Goal: Task Accomplishment & Management: Manage account settings

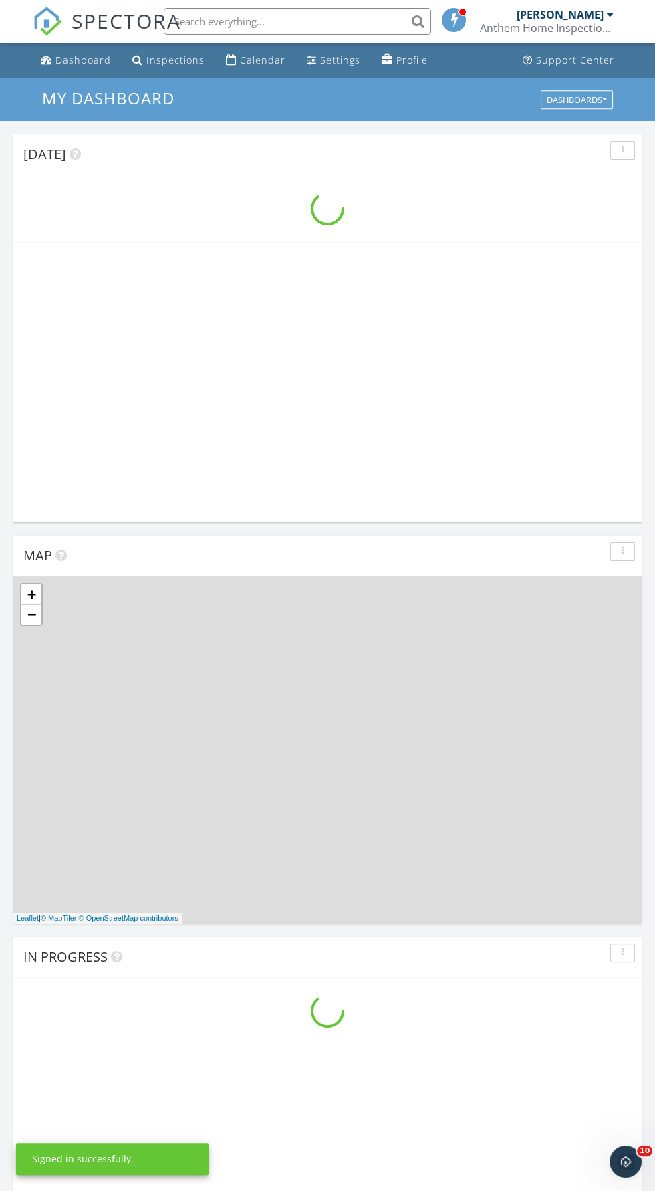
scroll to position [2286, 655]
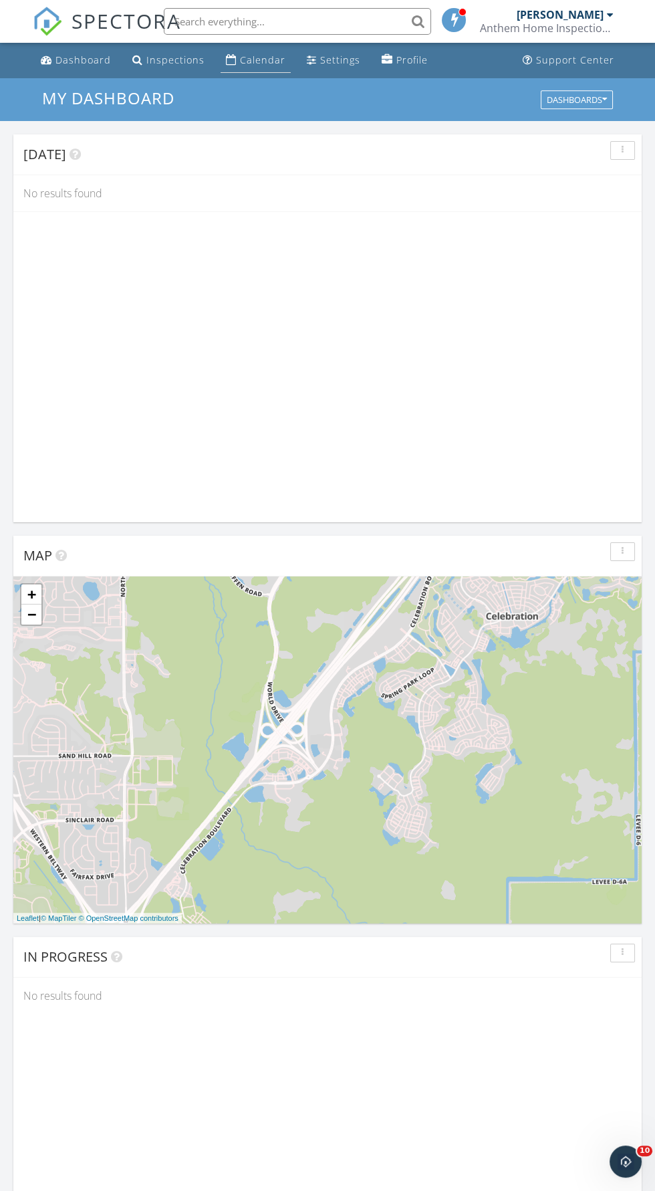
click at [240, 57] on div "Calendar" at bounding box center [262, 59] width 45 height 13
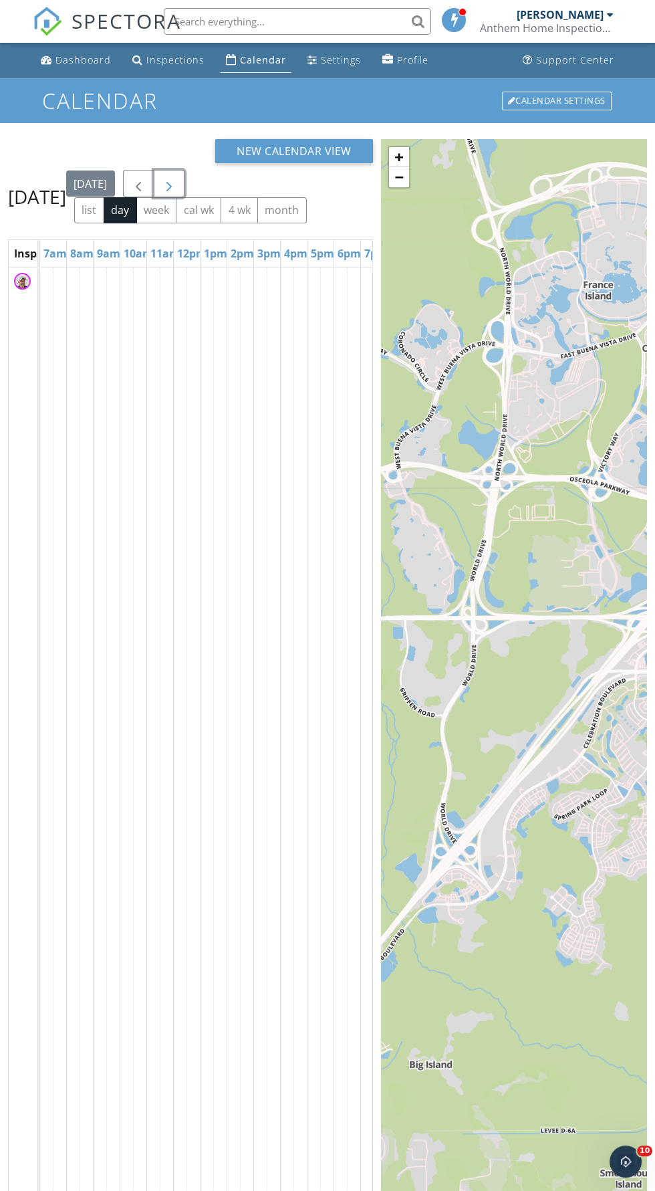
click at [177, 192] on span "button" at bounding box center [169, 184] width 16 height 16
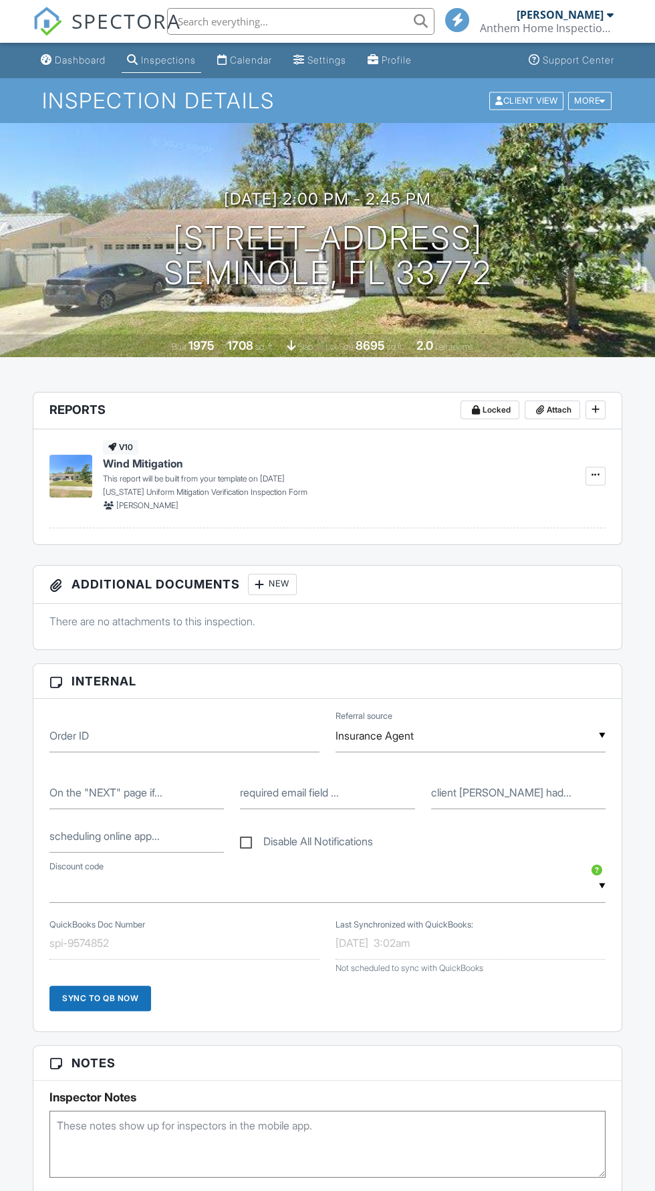
scroll to position [257, 0]
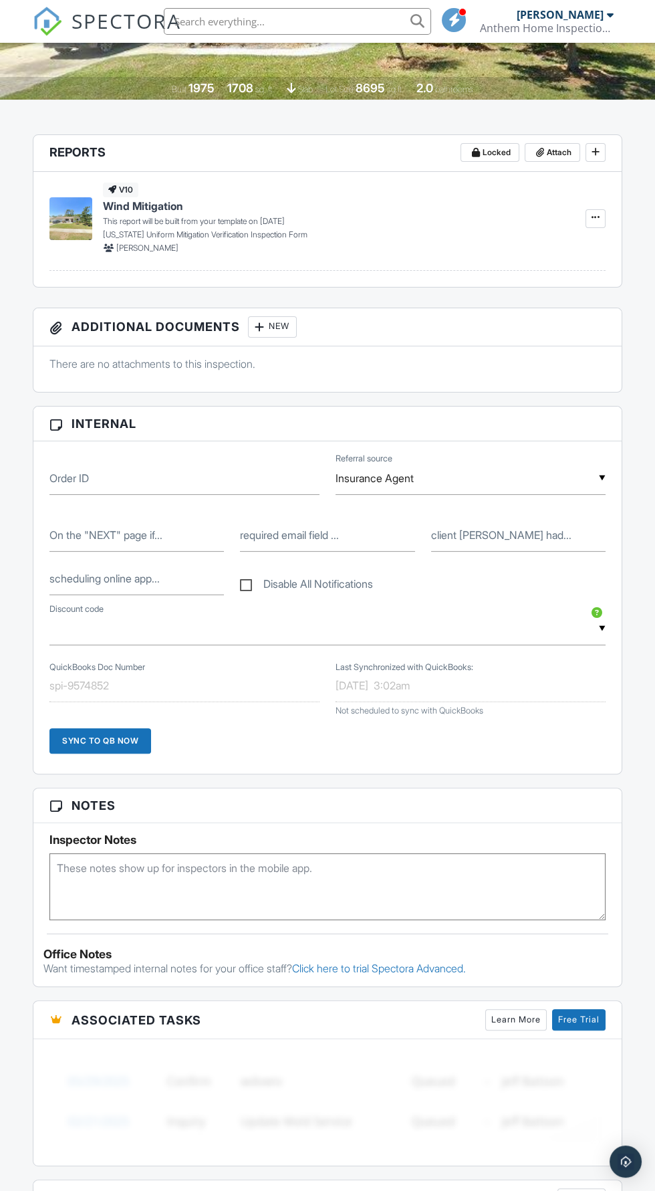
click at [98, 868] on textarea at bounding box center [327, 886] width 556 height 67
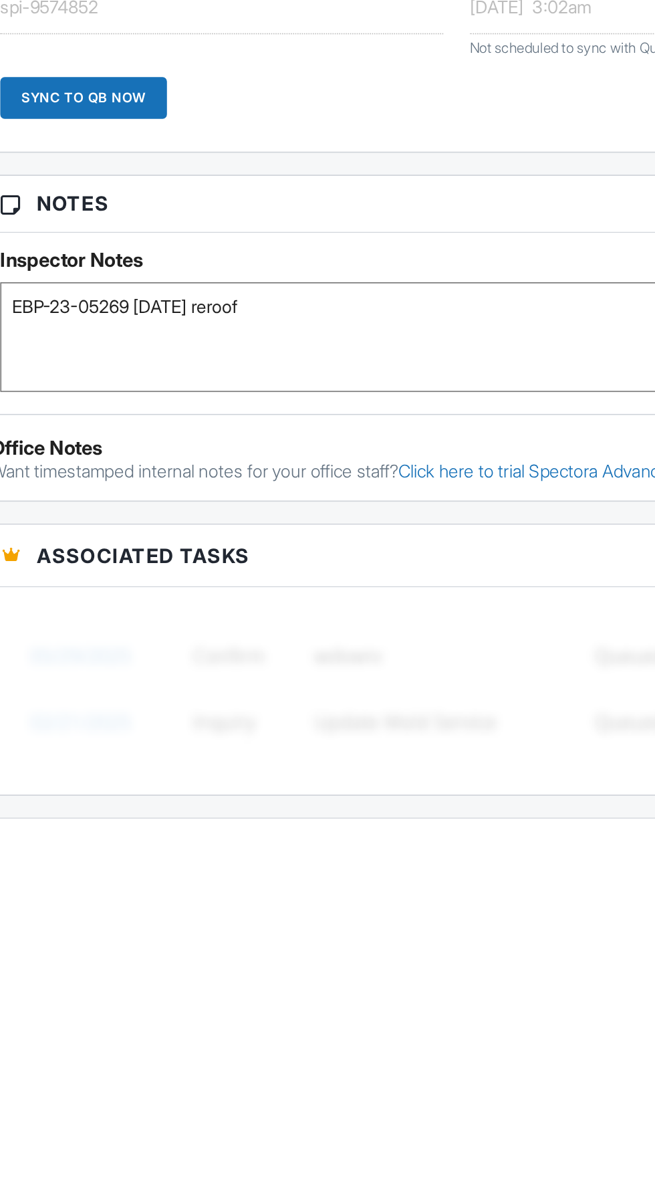
scroll to position [258, 0]
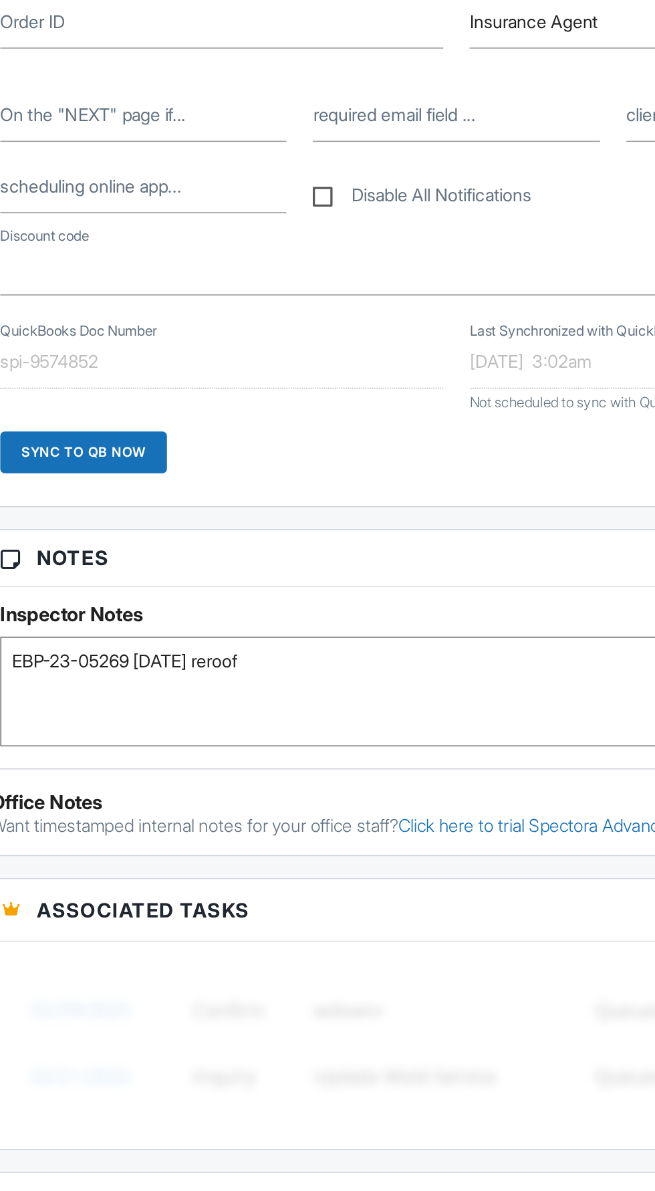
type textarea "EBP-23-05269 03/31/2023 reroof"
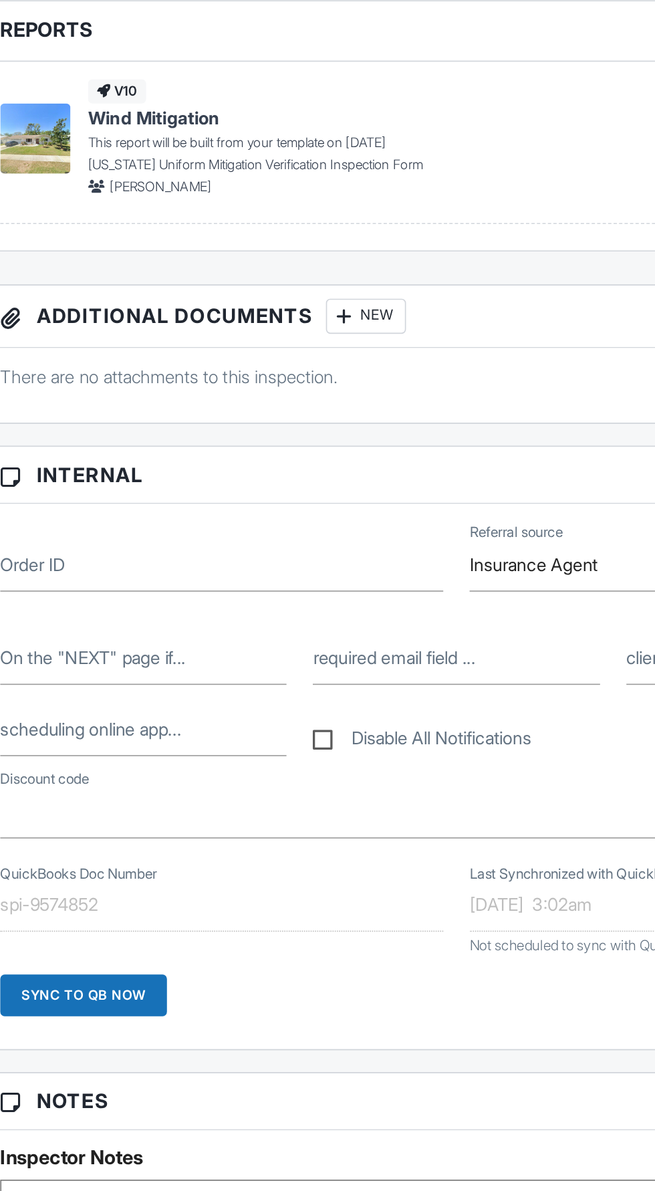
scroll to position [0, 0]
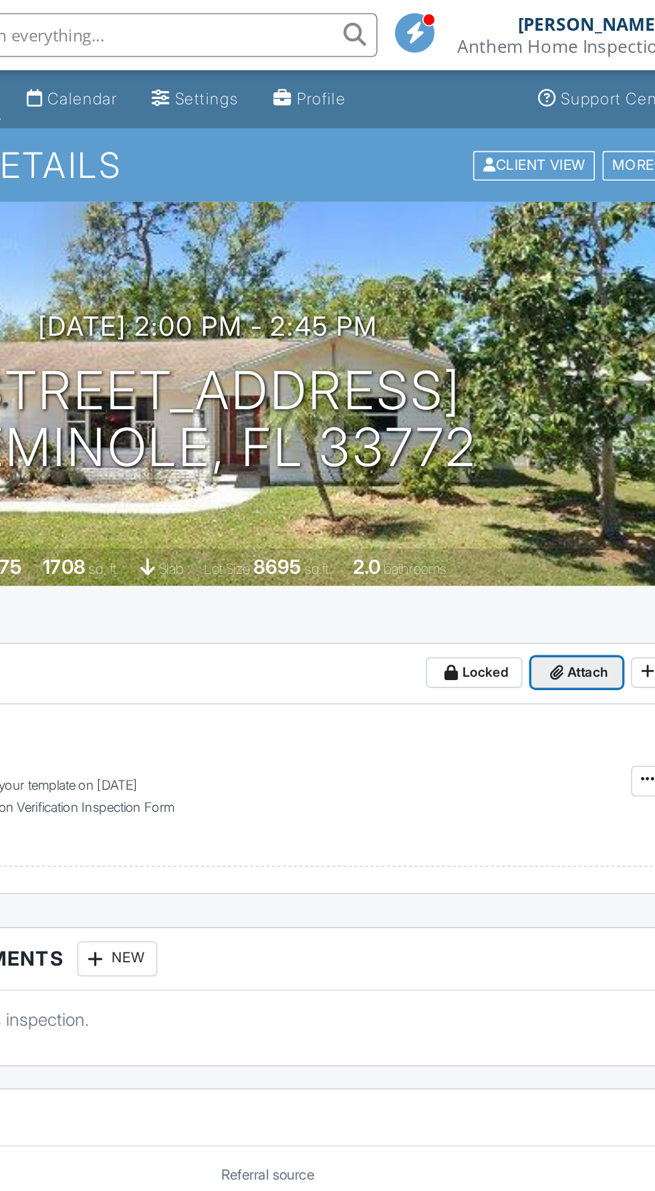
click at [541, 408] on icon at bounding box center [540, 409] width 8 height 9
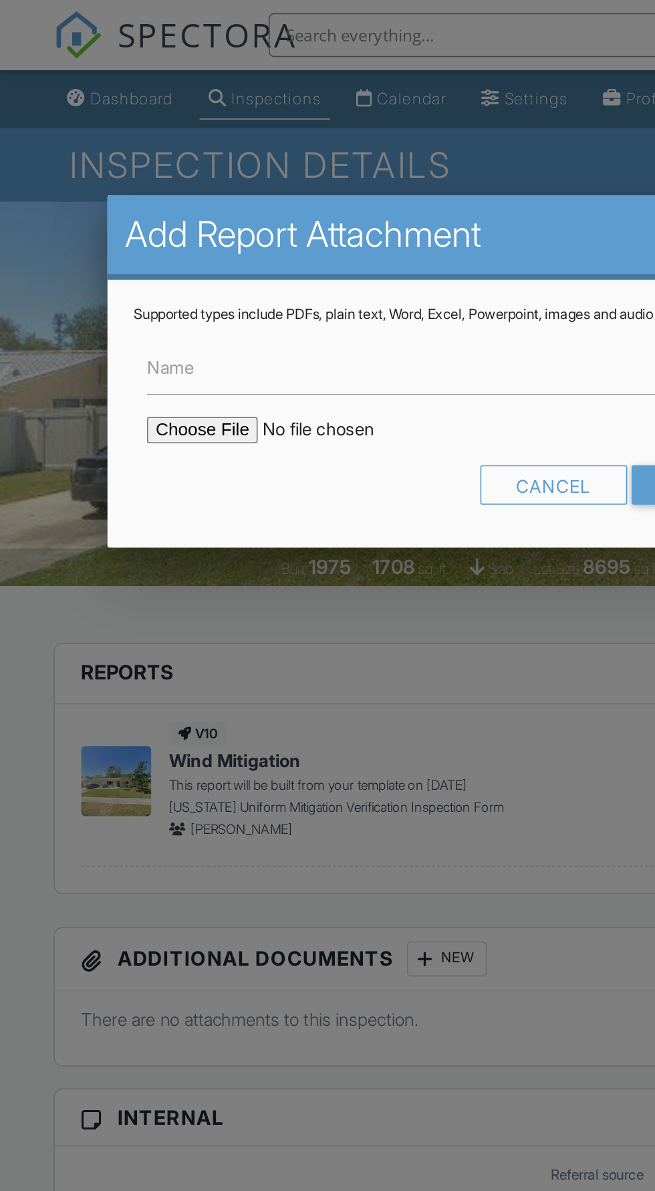
click at [104, 262] on input "file" at bounding box center [203, 262] width 227 height 16
type input "C:\fakepath\Building Permits at 8880 124th St N, Seminole, FL, 33772.PDF"
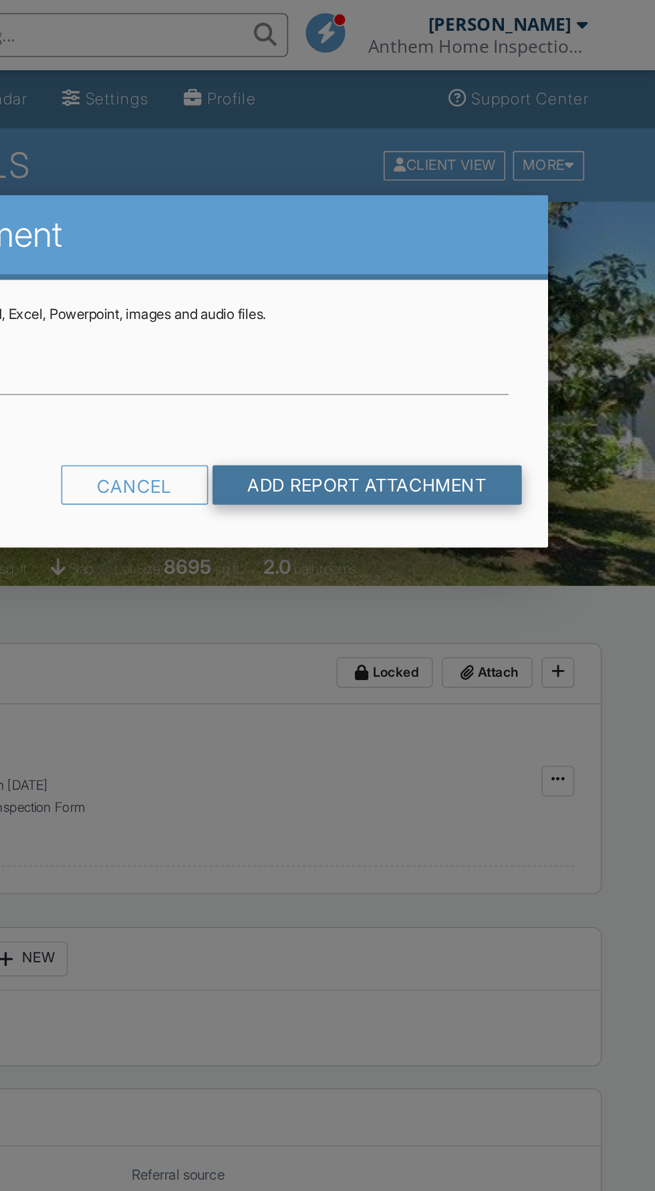
click at [420, 293] on input "Add Report Attachment" at bounding box center [479, 295] width 189 height 24
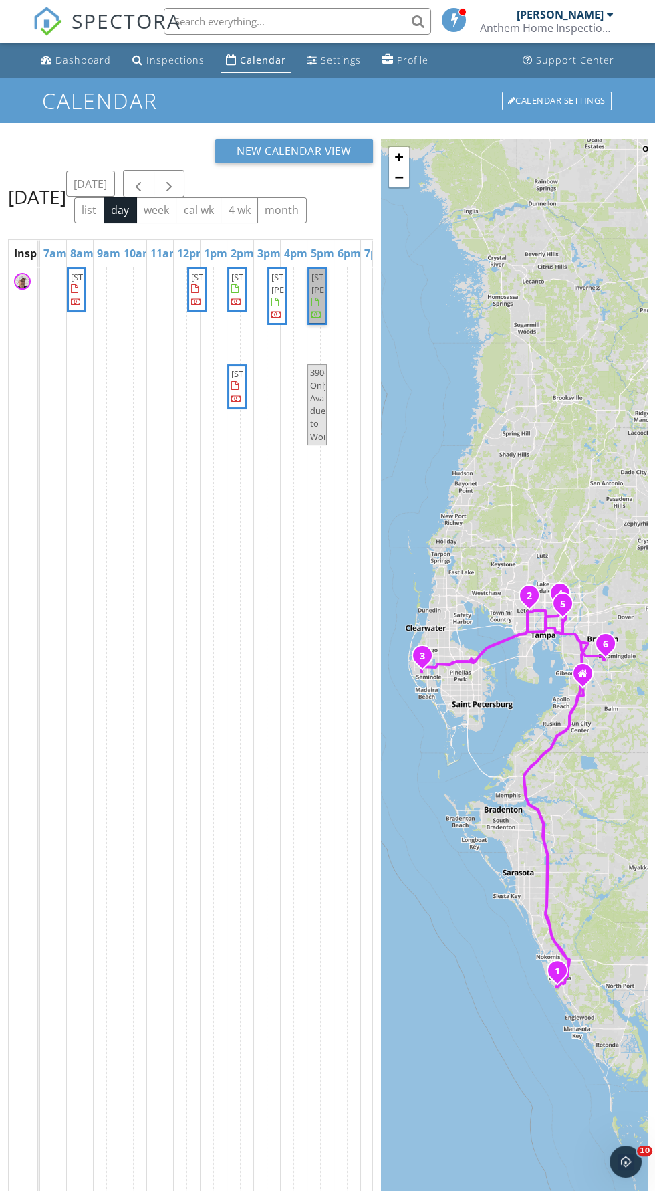
click at [324, 326] on link "[STREET_ADDRESS][PERSON_NAME]" at bounding box center [316, 296] width 19 height 58
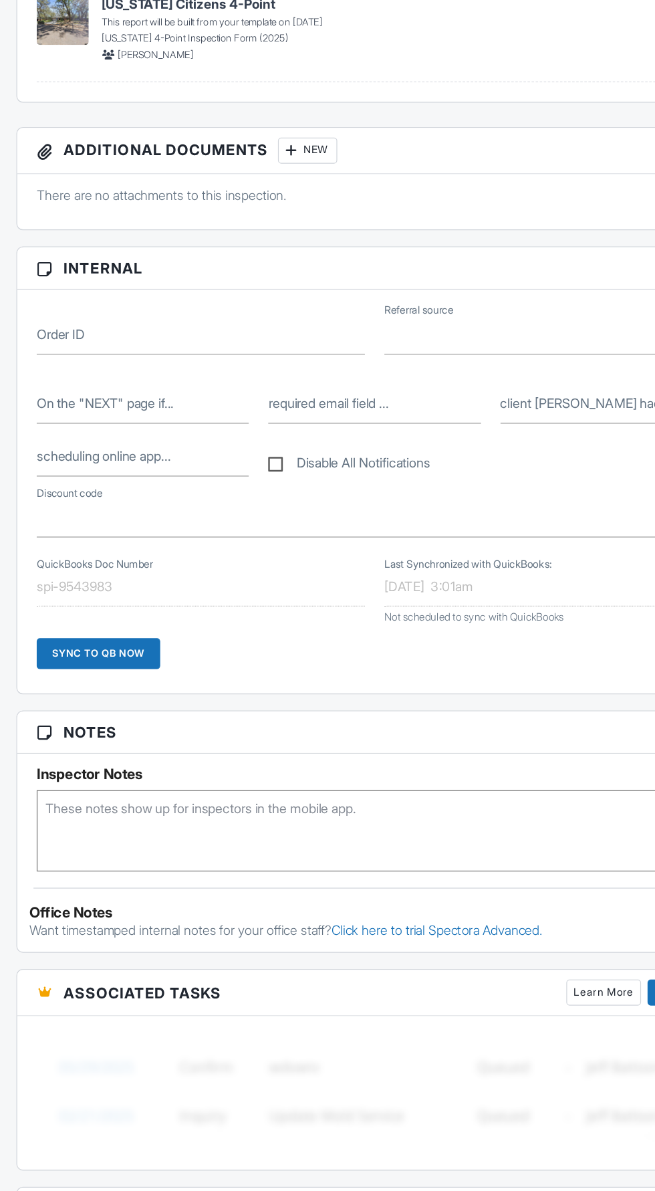
click at [106, 876] on textarea at bounding box center [327, 893] width 556 height 67
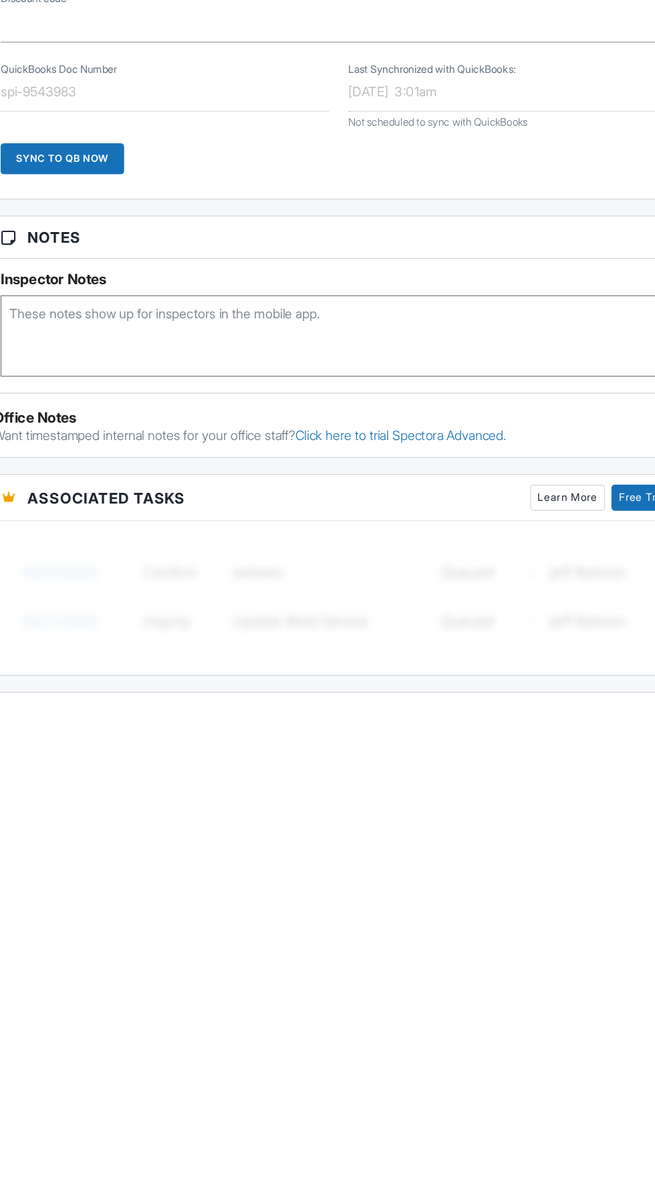
scroll to position [250, 0]
type textarea "HC-BTR-25-0258947 04/14/2025"
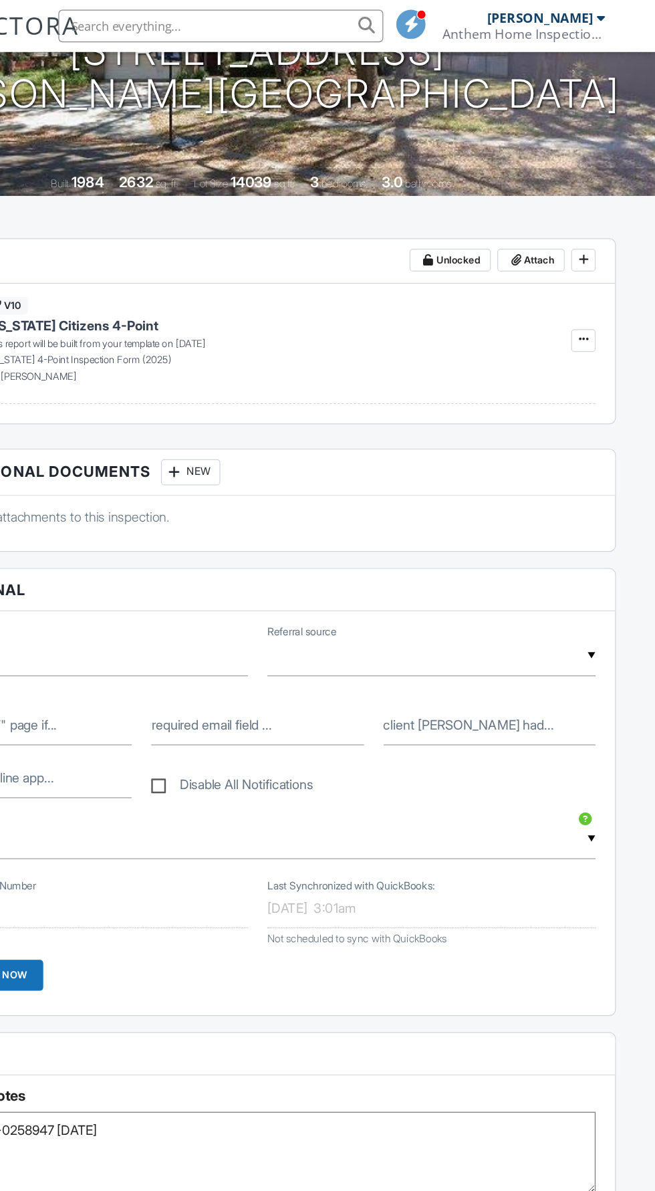
scroll to position [0, 0]
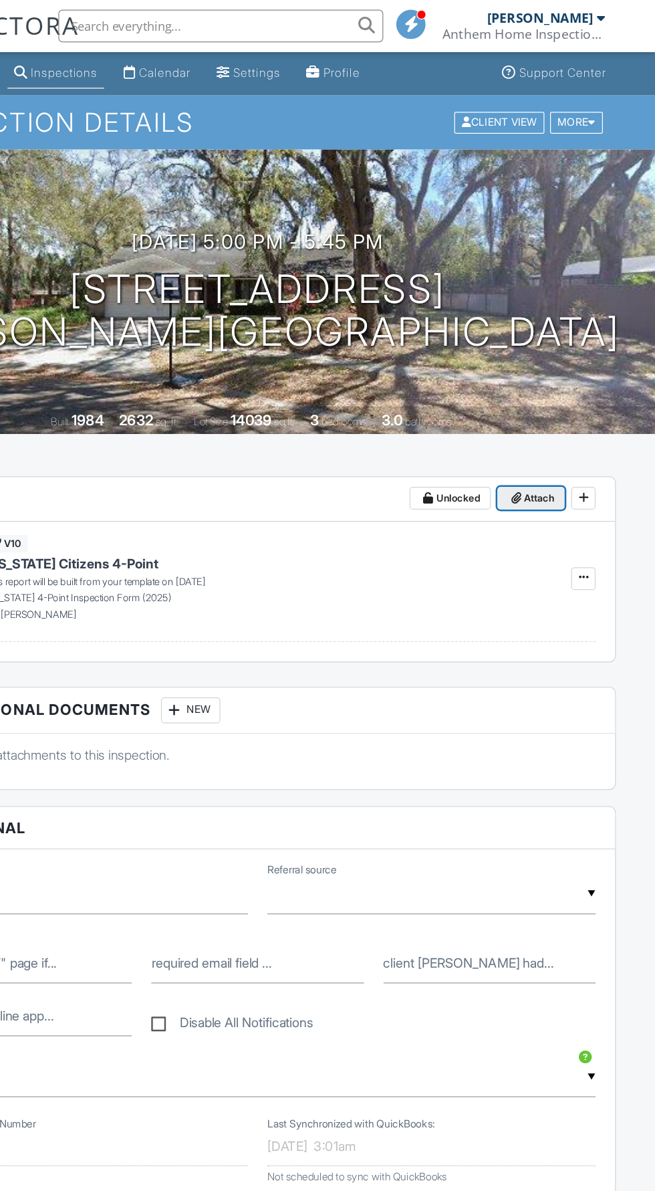
click at [539, 409] on icon at bounding box center [540, 409] width 8 height 9
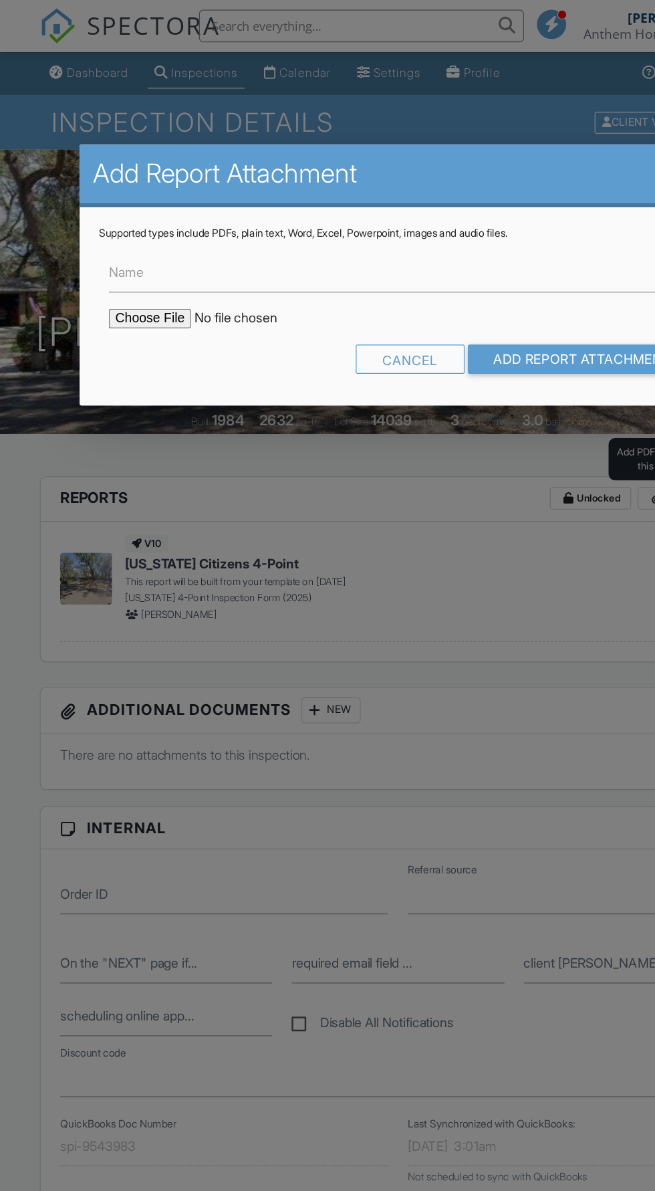
click at [96, 257] on input "file" at bounding box center [203, 262] width 227 height 16
type input "C:\fakepath\Building Permits at 3904 Paddlewheel Ct, Tampa, FL, 33511.PDF"
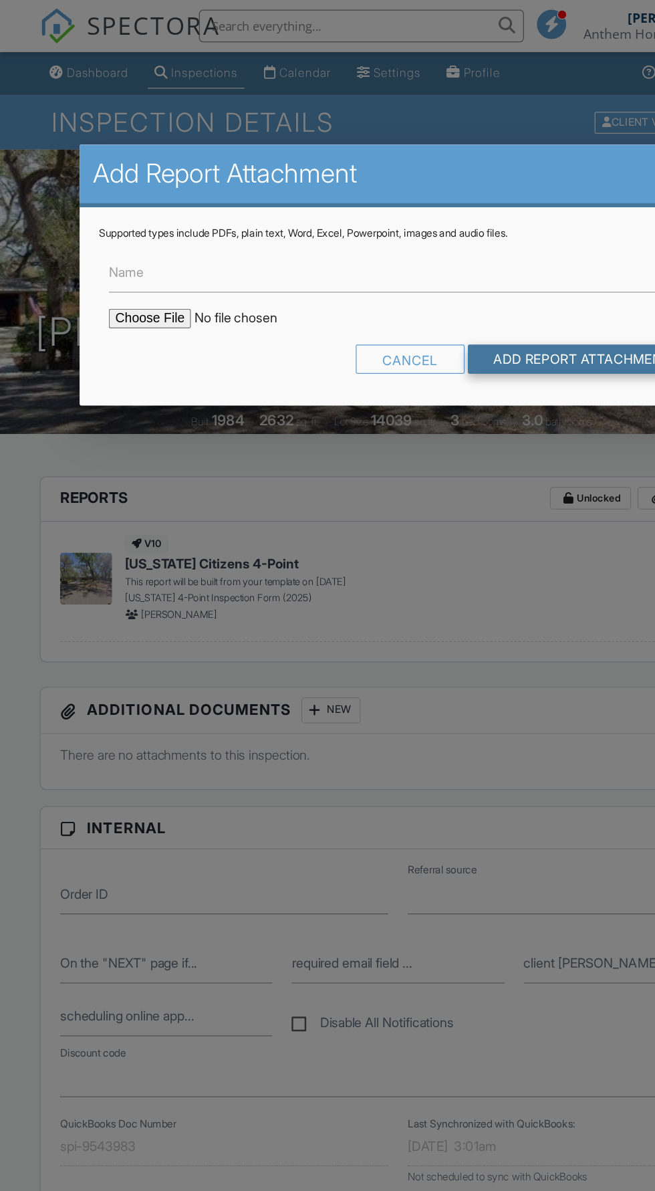
click at [448, 293] on input "Add Report Attachment" at bounding box center [479, 295] width 189 height 24
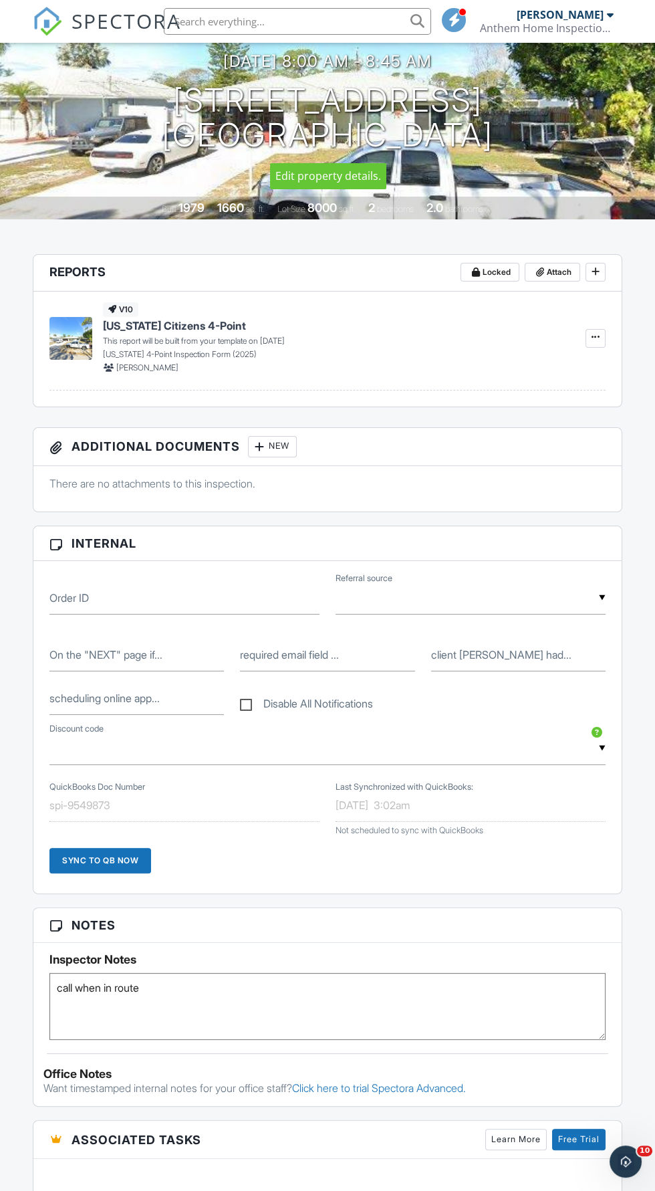
click at [168, 983] on textarea "call when in route" at bounding box center [327, 1006] width 556 height 67
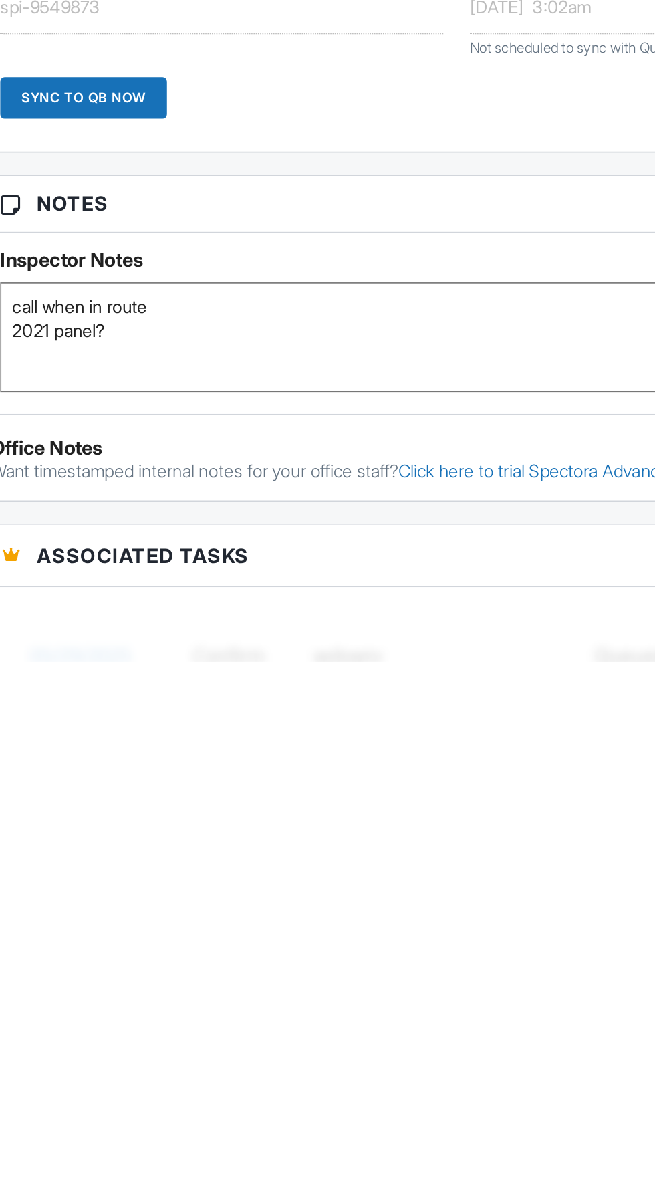
scroll to position [151, 0]
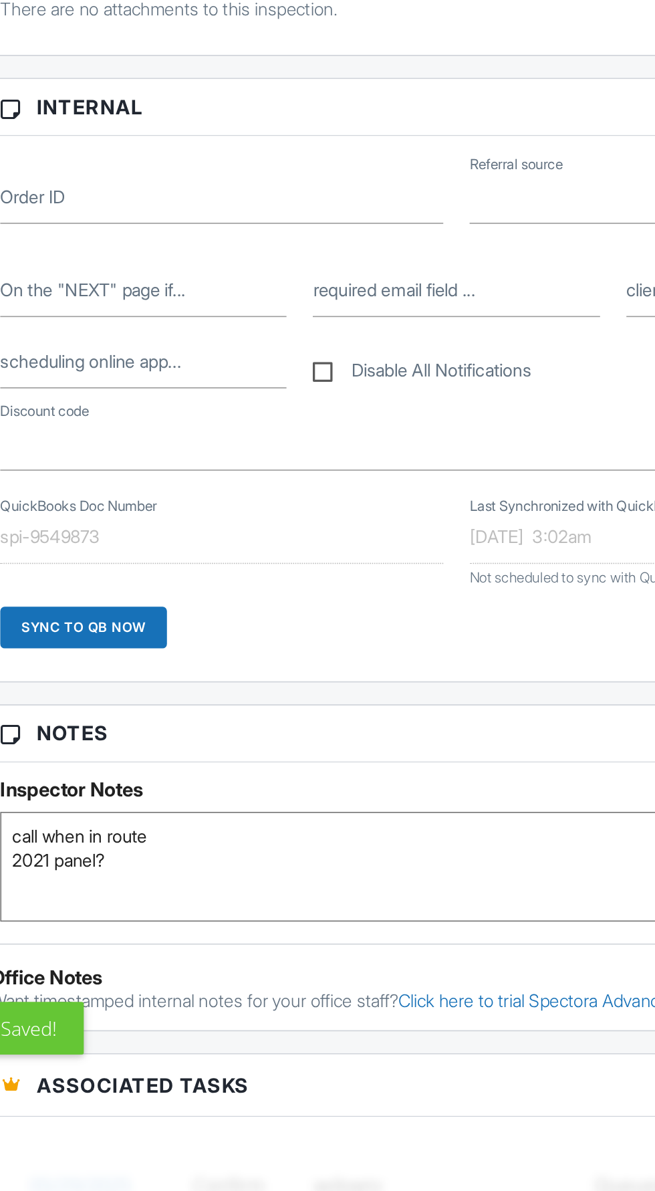
click at [131, 989] on textarea "call when in route" at bounding box center [327, 992] width 556 height 67
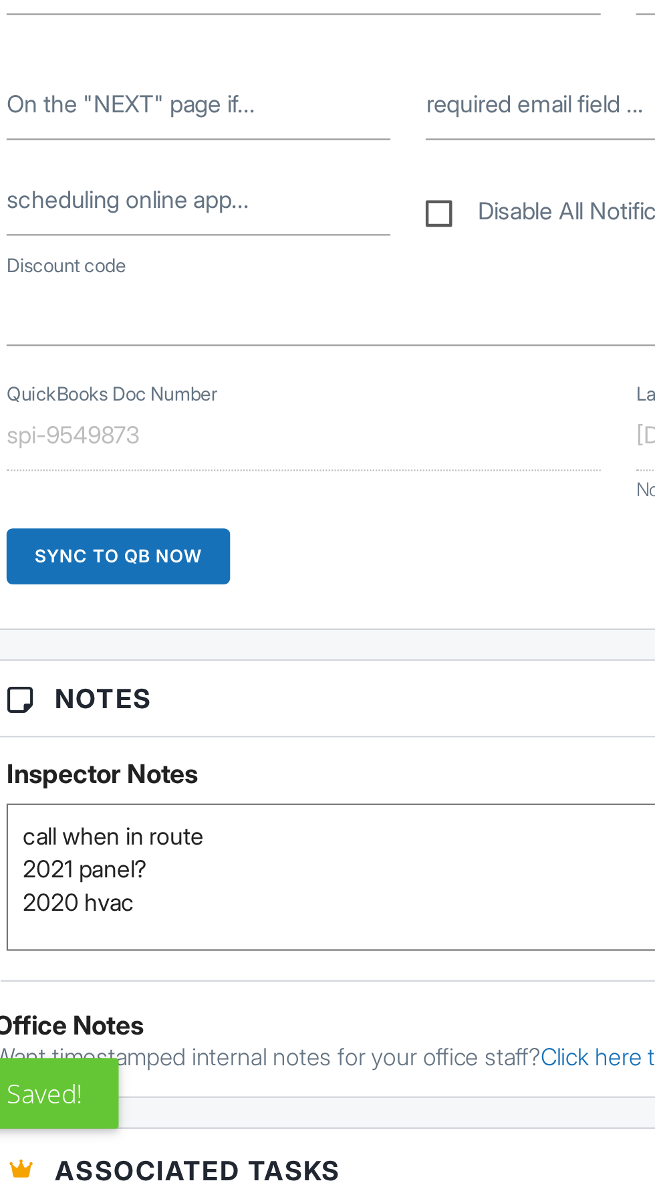
click at [161, 999] on textarea "call when in route" at bounding box center [327, 992] width 556 height 67
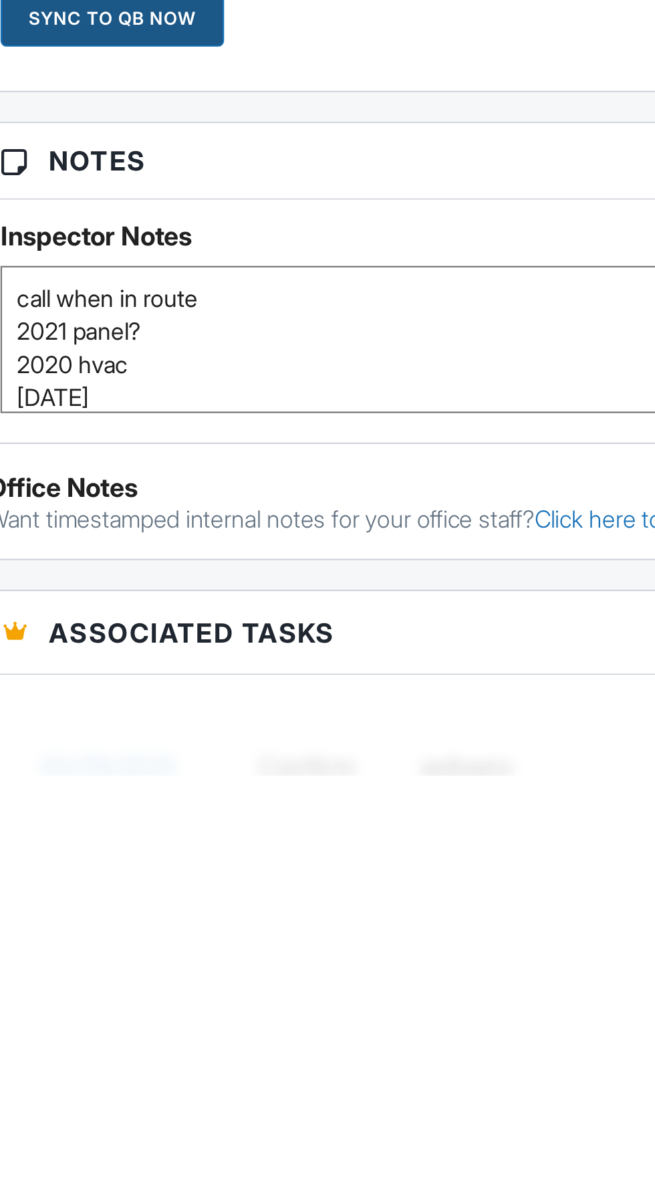
paste textarea "21 153740 00 BE"
type textarea "call when in route 2021 panel? 2020 hvac 04/16/2021 21 153740 00 BE reroof"
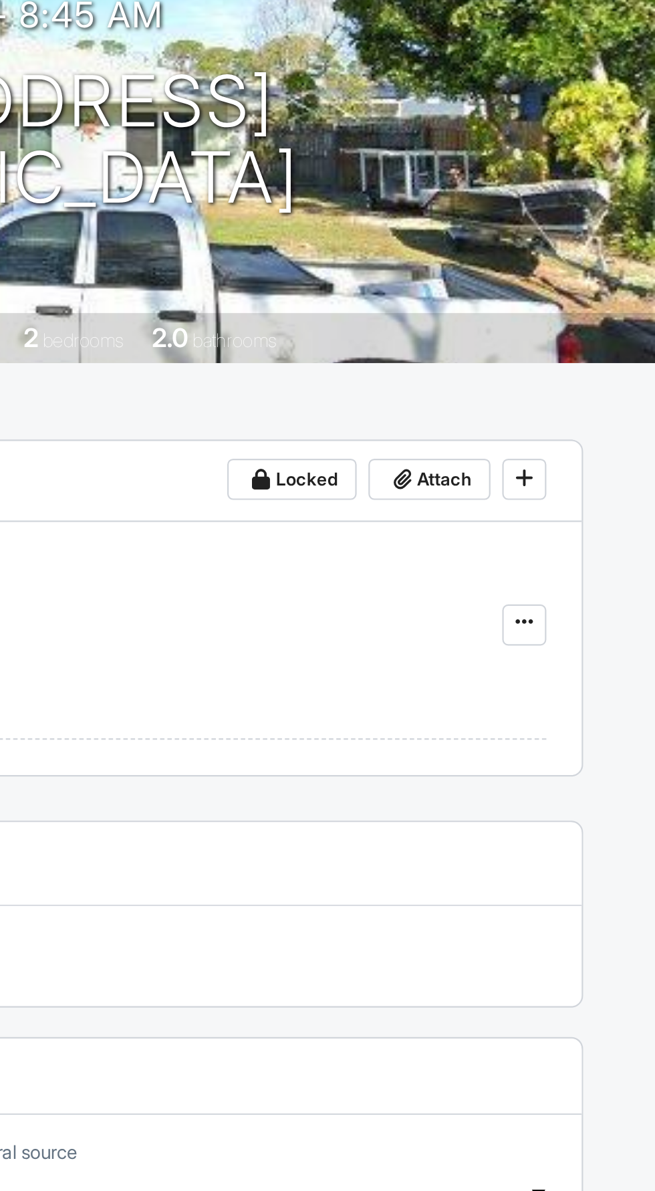
scroll to position [129, 0]
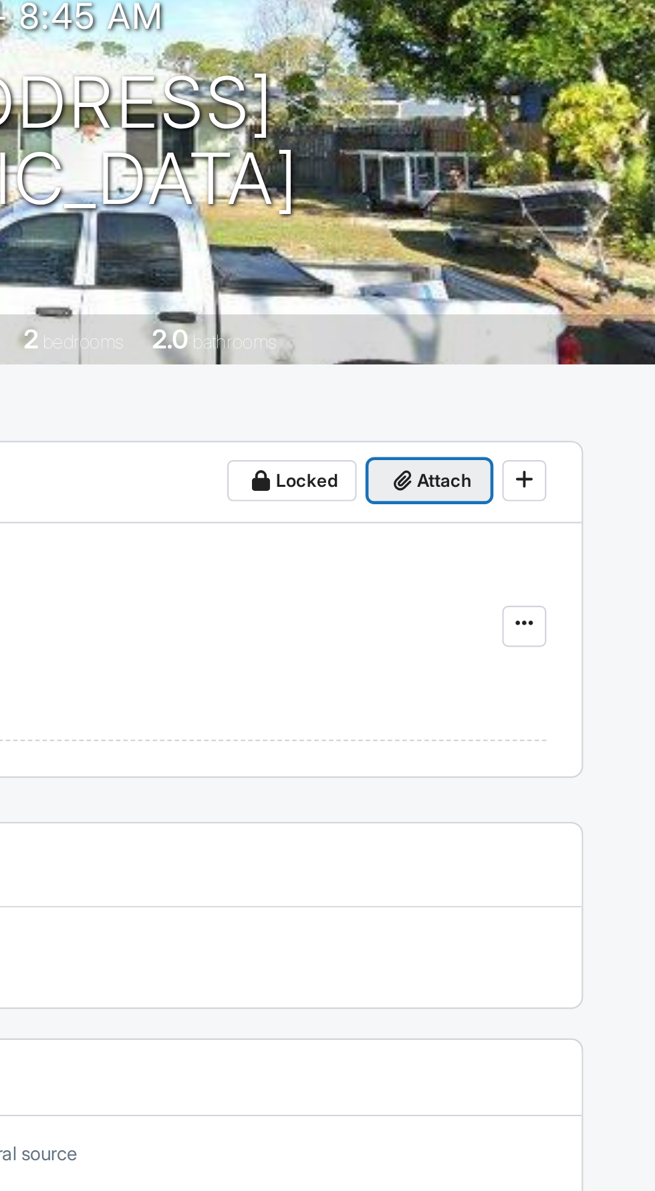
click at [549, 275] on span "Attach" at bounding box center [559, 280] width 25 height 13
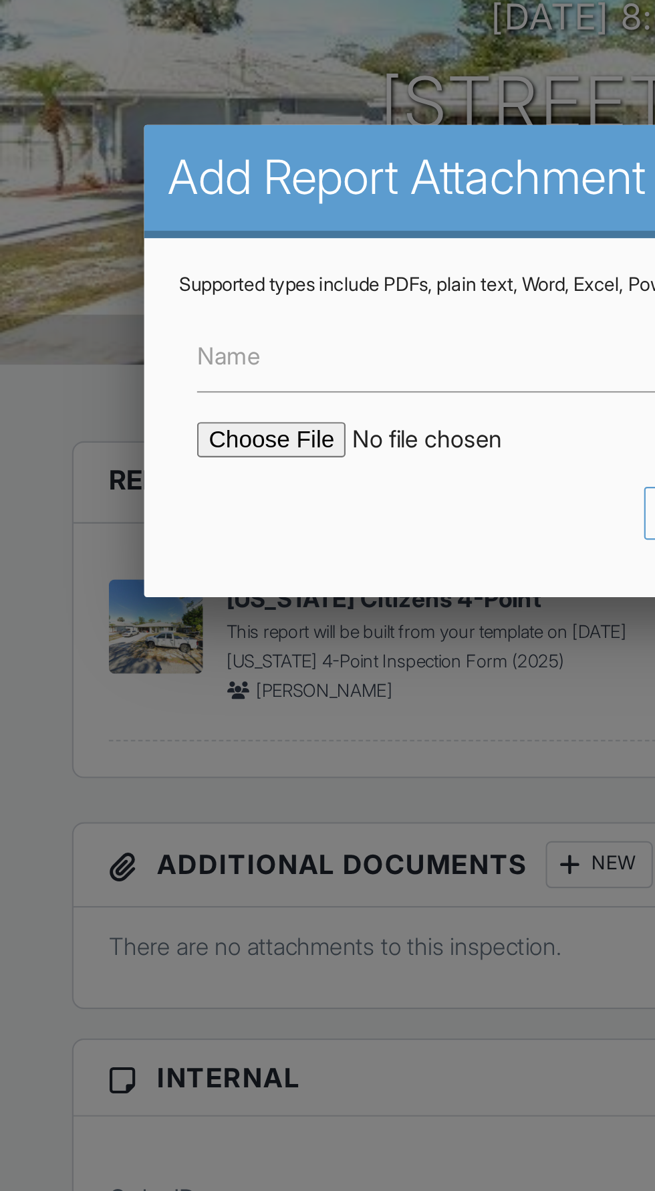
click at [107, 258] on input "file" at bounding box center [203, 262] width 227 height 16
type input "C:\fakepath\Building Permits at 1132 Royal Rd, Venice, FL, 34293.PDF"
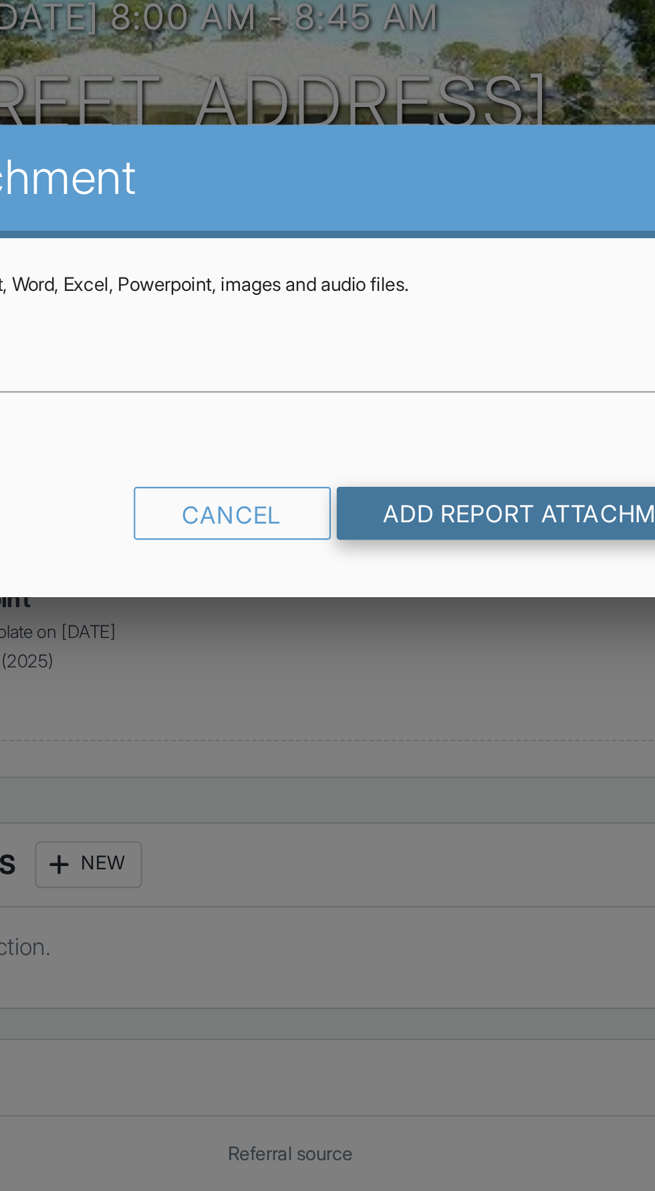
click at [423, 290] on input "Add Report Attachment" at bounding box center [479, 295] width 189 height 24
